Goal: Task Accomplishment & Management: Manage account settings

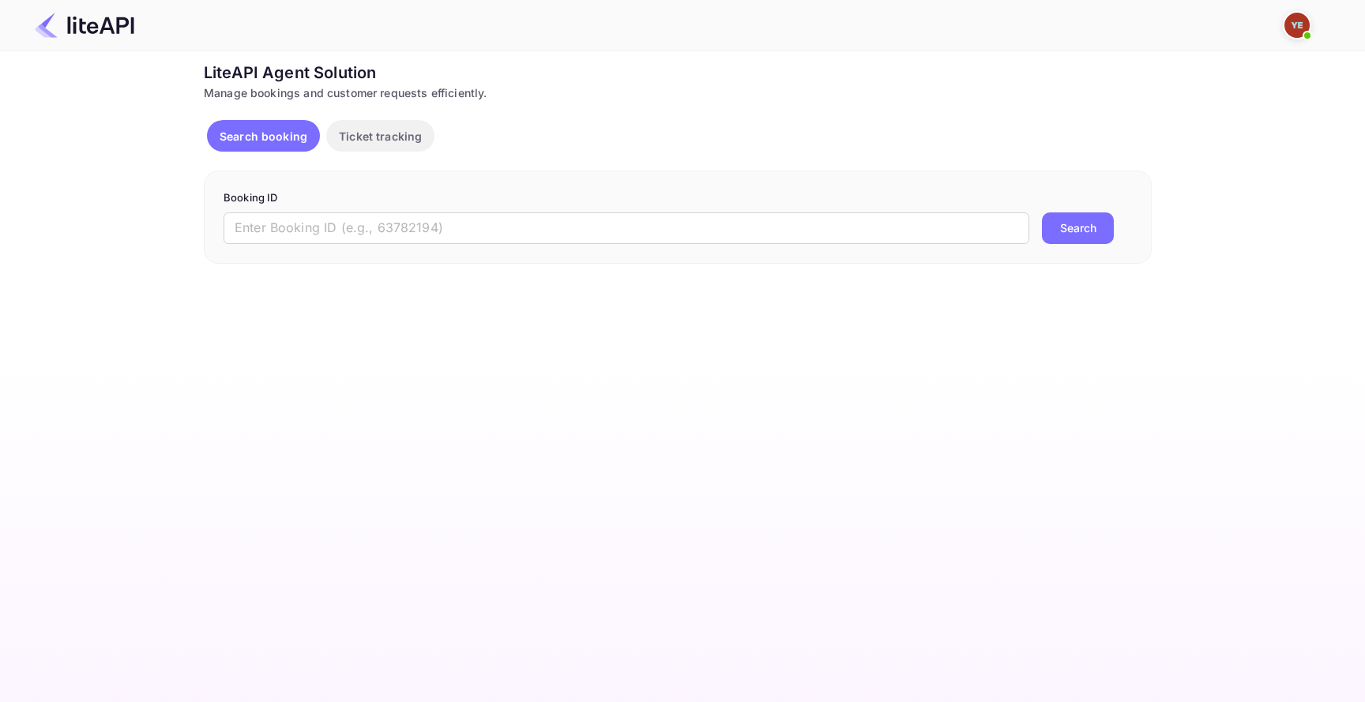
click at [1294, 27] on img at bounding box center [1297, 25] width 25 height 25
click at [1222, 129] on div "Logout" at bounding box center [1221, 125] width 182 height 38
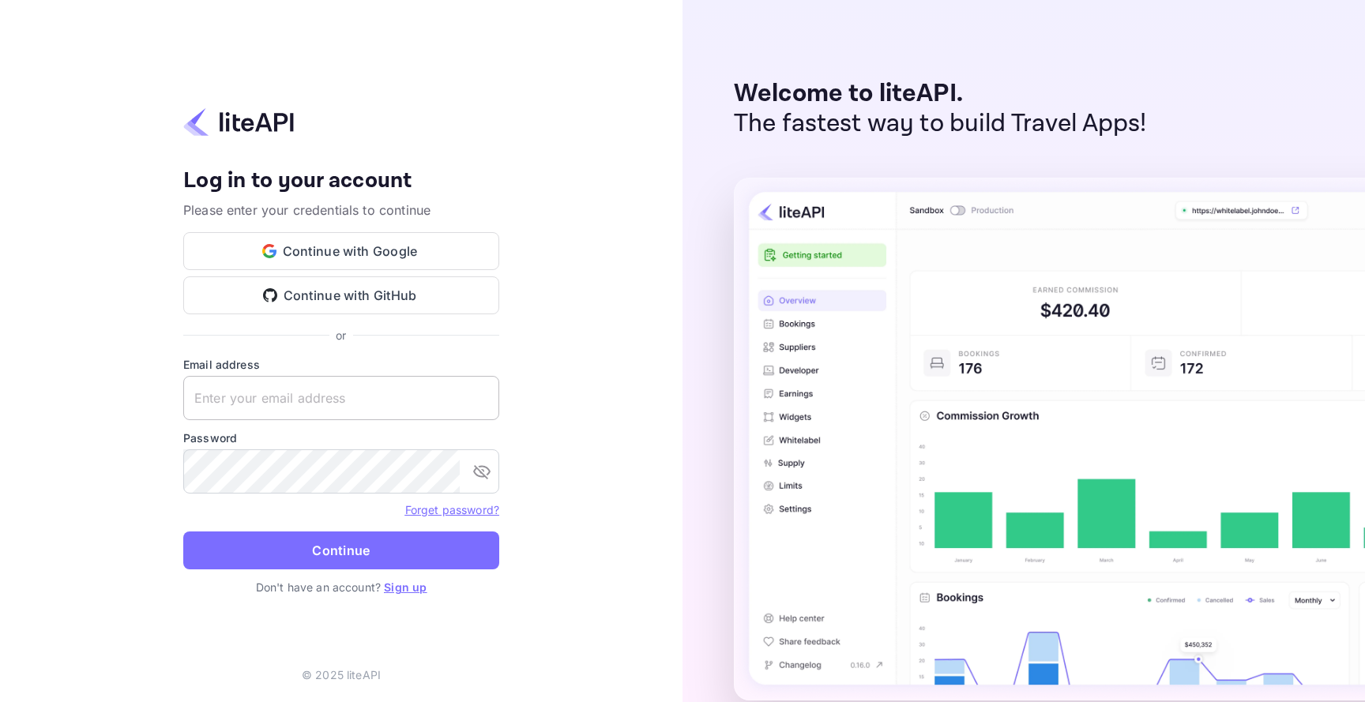
click at [464, 406] on input "text" at bounding box center [341, 398] width 316 height 44
type input "[EMAIL_ADDRESS][DOMAIN_NAME]"
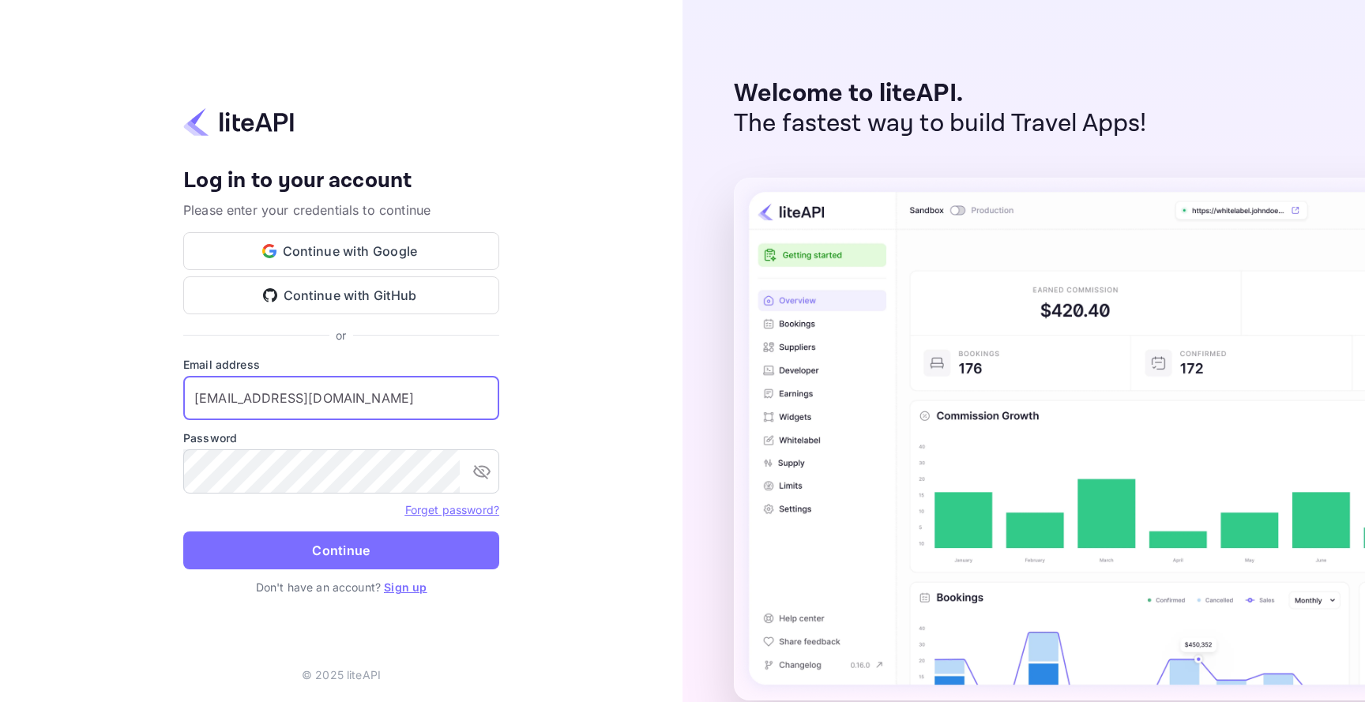
click at [457, 407] on input "[EMAIL_ADDRESS][DOMAIN_NAME]" at bounding box center [341, 398] width 316 height 44
click at [476, 450] on div "​" at bounding box center [341, 472] width 316 height 44
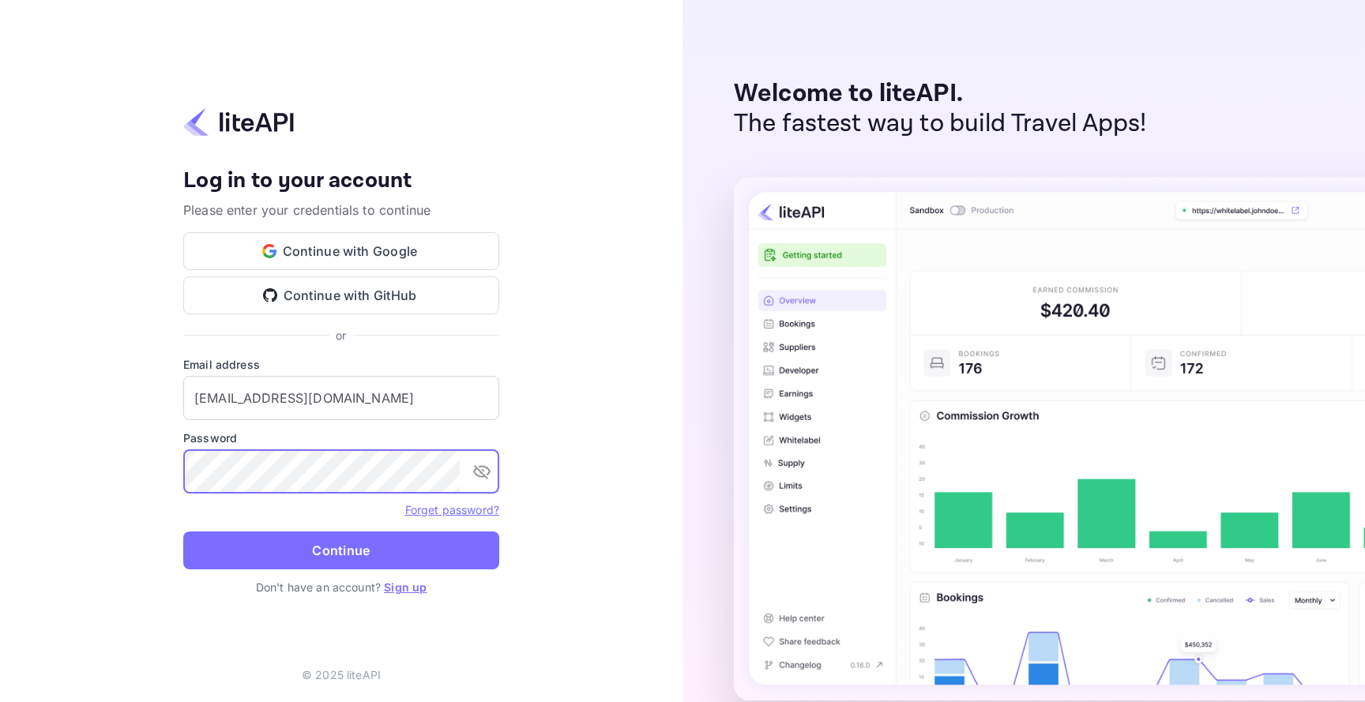
click at [476, 473] on icon "toggle password visibility" at bounding box center [482, 471] width 19 height 19
